Goal: Task Accomplishment & Management: Manage account settings

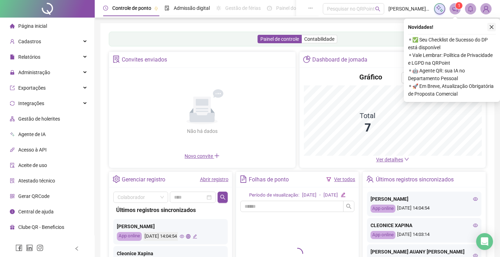
click at [494, 25] on icon "close" at bounding box center [492, 27] width 5 height 5
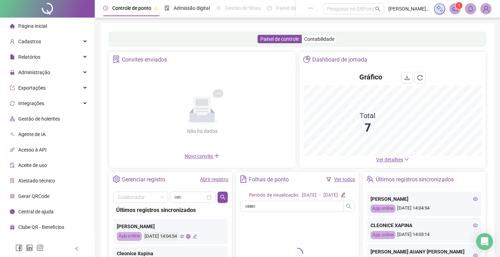
click at [490, 11] on img at bounding box center [486, 9] width 11 height 11
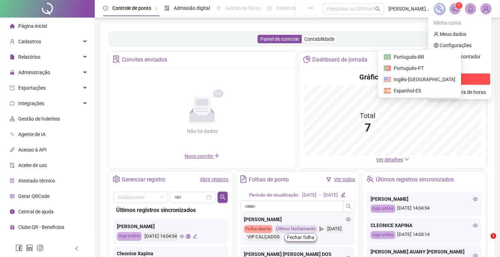
click at [454, 75] on span "Sair" at bounding box center [460, 79] width 52 height 8
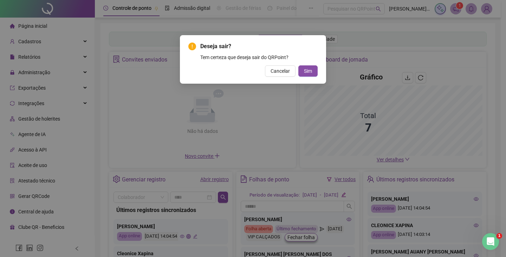
click at [318, 72] on div "Deseja sair? Tem certeza que deseja sair do QRPoint? Cancelar Sim" at bounding box center [253, 59] width 146 height 48
click at [314, 72] on button "Sim" at bounding box center [307, 70] width 19 height 11
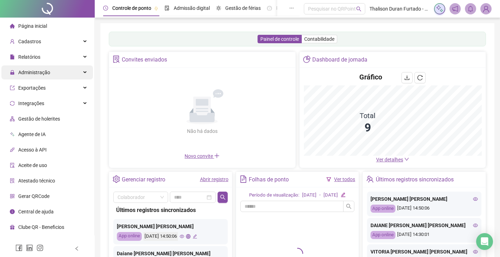
click at [64, 74] on div "Administração" at bounding box center [47, 72] width 92 height 14
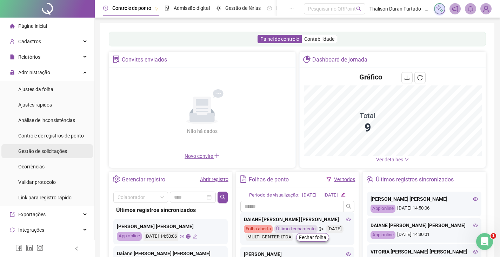
click at [48, 153] on span "Gestão de solicitações" at bounding box center [42, 151] width 49 height 6
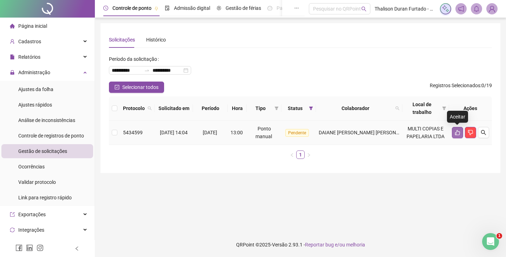
click at [454, 134] on icon "like" at bounding box center [457, 133] width 6 height 6
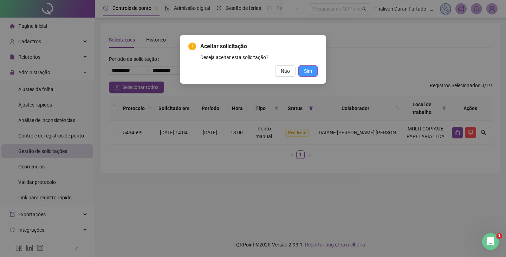
click at [304, 71] on span "Sim" at bounding box center [308, 71] width 8 height 8
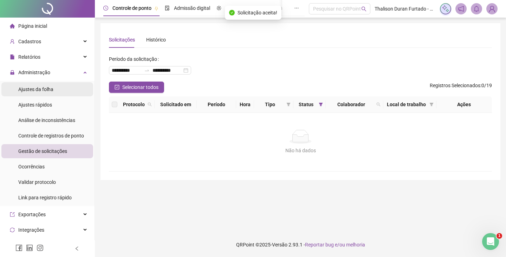
click at [63, 86] on li "Ajustes da folha" at bounding box center [47, 89] width 92 height 14
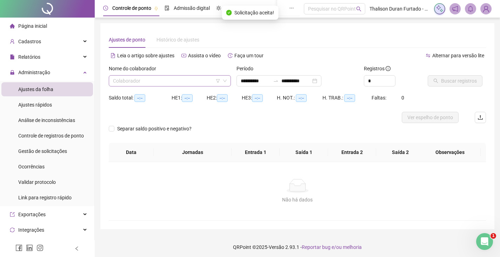
click at [171, 75] on div "Colaborador" at bounding box center [170, 80] width 122 height 11
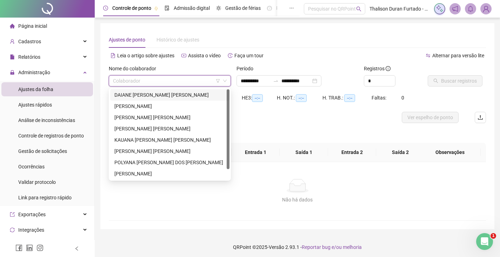
click at [169, 96] on div "DAIANE CRISTINA FRANZIN RODRIGUES" at bounding box center [169, 95] width 111 height 8
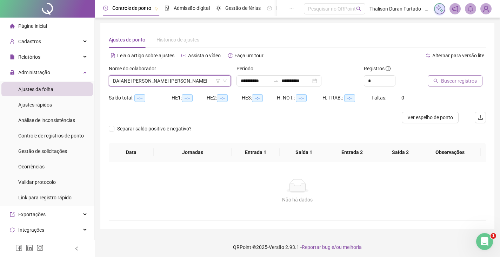
click at [442, 83] on span "Buscar registros" at bounding box center [459, 81] width 36 height 8
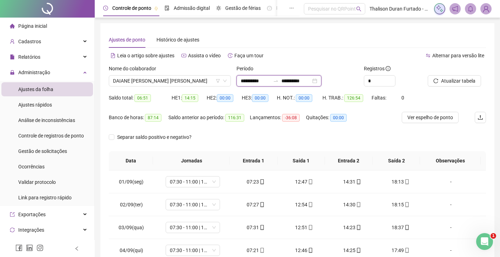
click at [303, 80] on input "**********" at bounding box center [296, 81] width 29 height 8
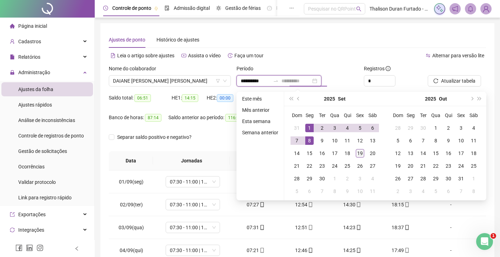
type input "**********"
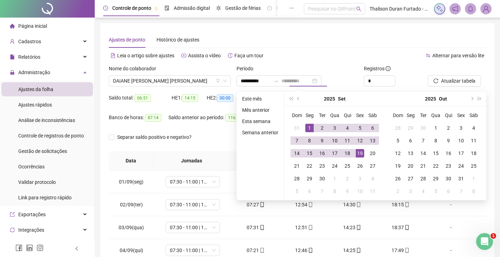
click at [362, 151] on div "19" at bounding box center [360, 153] width 8 height 8
type input "**********"
click at [307, 125] on div "1" at bounding box center [309, 128] width 8 height 8
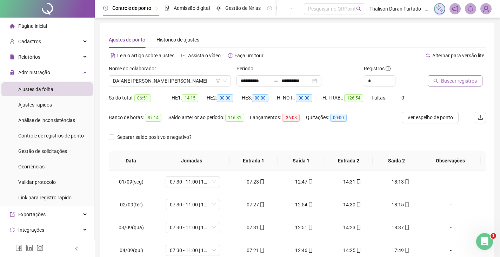
click at [446, 79] on span "Buscar registros" at bounding box center [459, 81] width 36 height 8
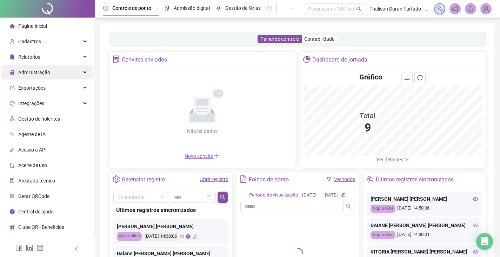
click at [68, 70] on div "Administração" at bounding box center [47, 72] width 92 height 14
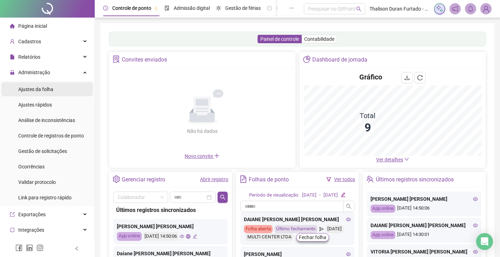
click at [60, 92] on li "Ajustes da folha" at bounding box center [47, 89] width 92 height 14
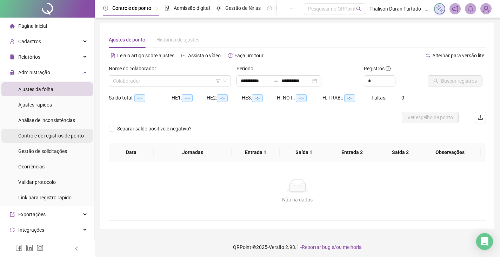
type input "**********"
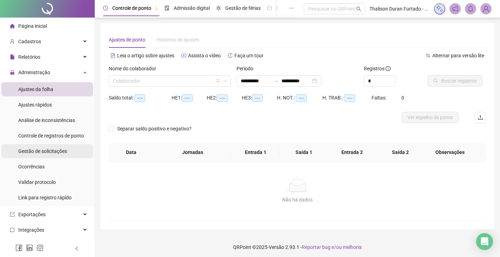
click at [59, 149] on span "Gestão de solicitações" at bounding box center [42, 151] width 49 height 6
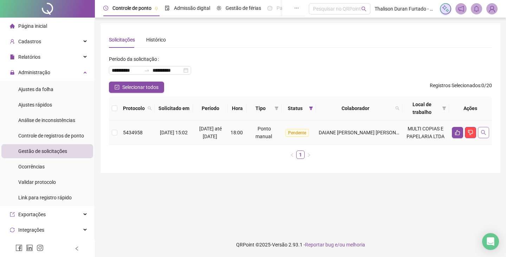
click at [483, 132] on icon "search" at bounding box center [483, 133] width 6 height 6
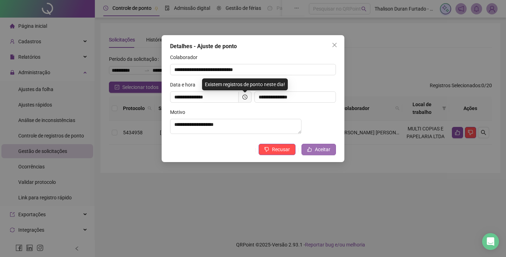
click at [321, 153] on span "Aceitar" at bounding box center [322, 149] width 15 height 8
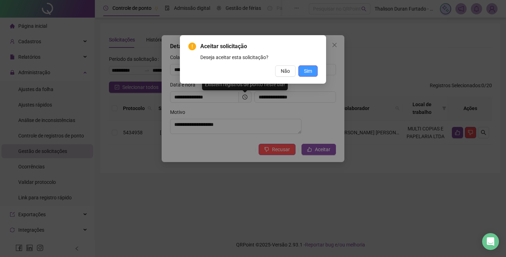
click at [306, 70] on span "Sim" at bounding box center [308, 71] width 8 height 8
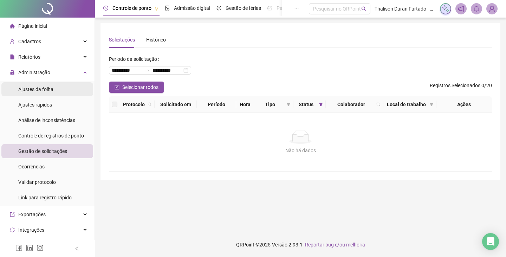
click at [36, 87] on span "Ajustes da folha" at bounding box center [35, 89] width 35 height 6
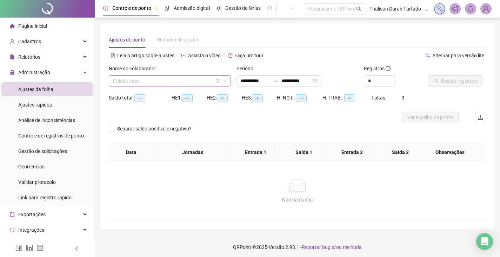
drag, startPoint x: 157, startPoint y: 78, endPoint x: 155, endPoint y: 84, distance: 6.6
click at [157, 78] on input "search" at bounding box center [166, 80] width 107 height 11
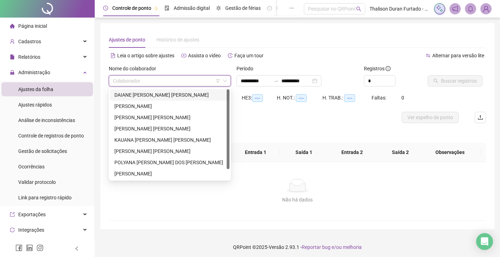
click at [152, 97] on div "DAIANE CRISTINA FRANZIN RODRIGUES" at bounding box center [169, 95] width 111 height 8
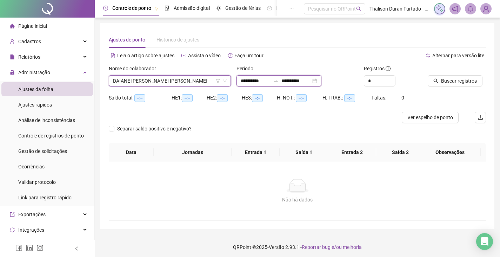
drag, startPoint x: 307, startPoint y: 83, endPoint x: 310, endPoint y: 89, distance: 7.1
click at [307, 83] on input "**********" at bounding box center [296, 81] width 29 height 8
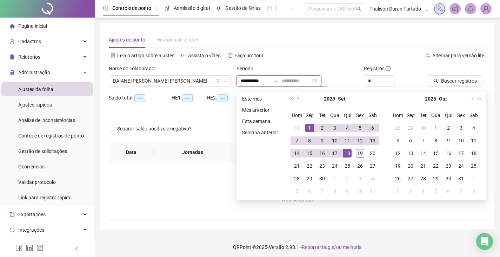
type input "**********"
click at [359, 152] on div "19" at bounding box center [360, 153] width 8 height 8
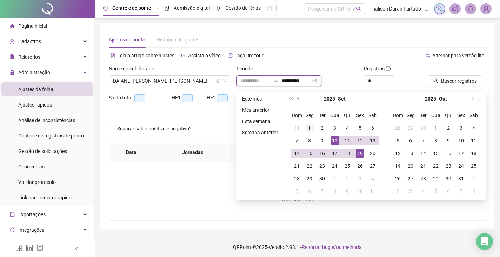
type input "**********"
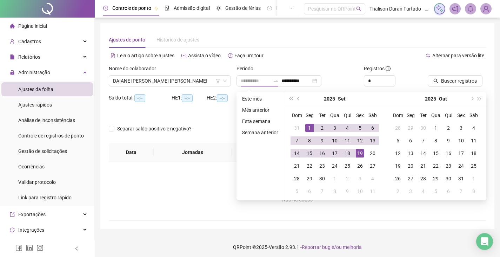
click at [308, 131] on div "1" at bounding box center [309, 128] width 8 height 8
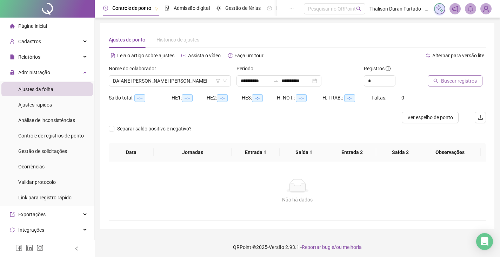
click at [459, 84] on span "Buscar registros" at bounding box center [459, 81] width 36 height 8
